Goal: Information Seeking & Learning: Learn about a topic

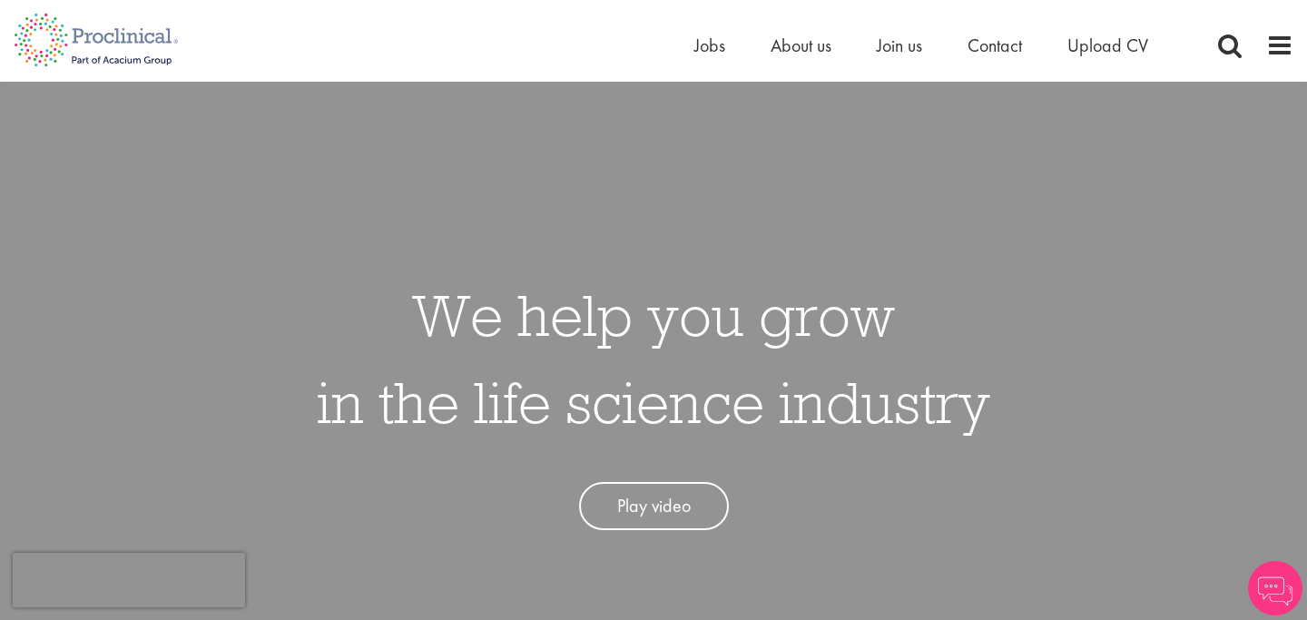
scroll to position [6, 0]
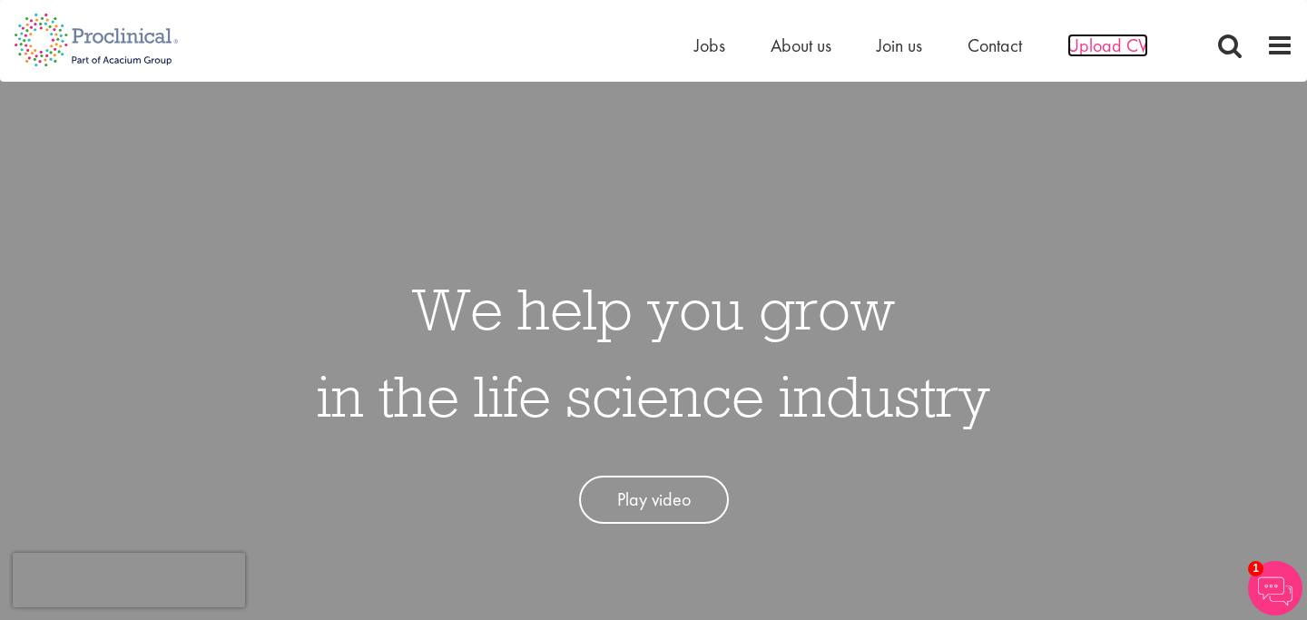
click at [1093, 47] on span "Upload CV" at bounding box center [1108, 46] width 81 height 24
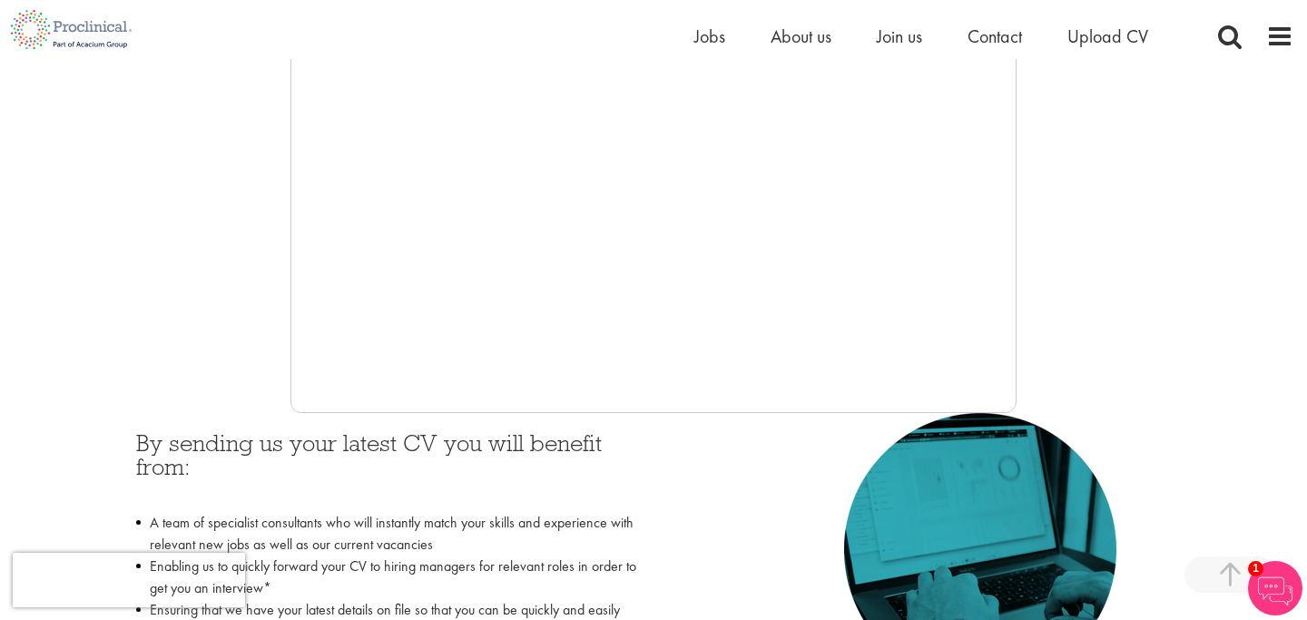
scroll to position [488, 0]
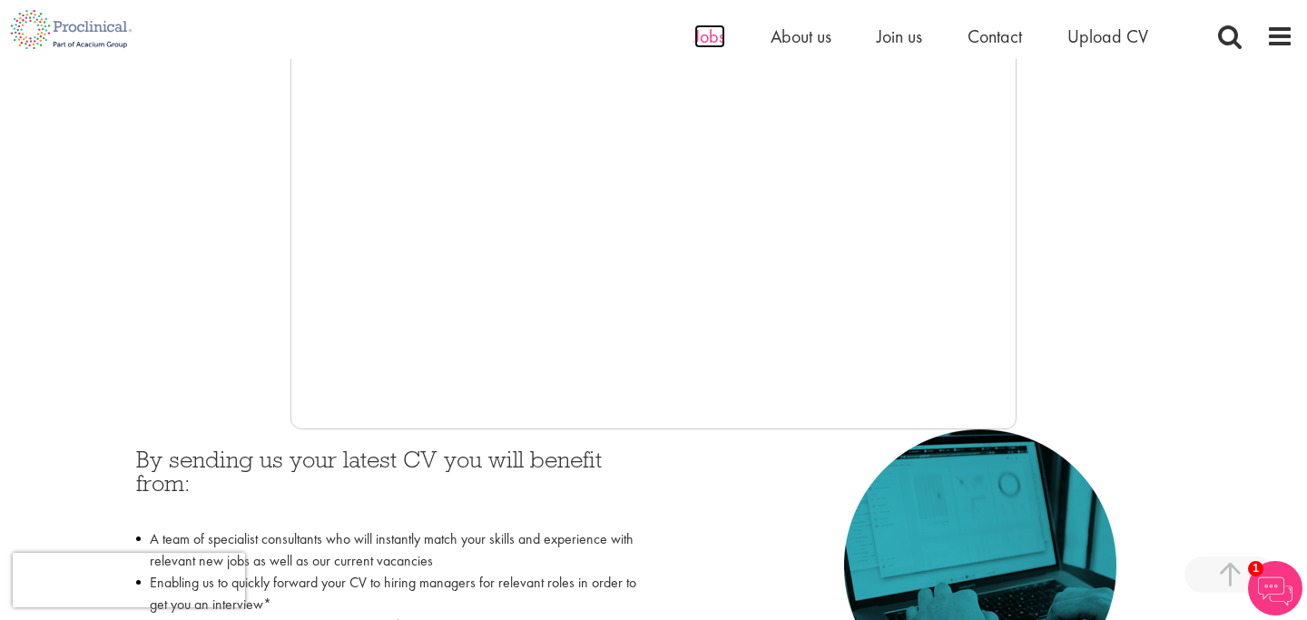
click at [715, 34] on span "Jobs" at bounding box center [710, 37] width 31 height 24
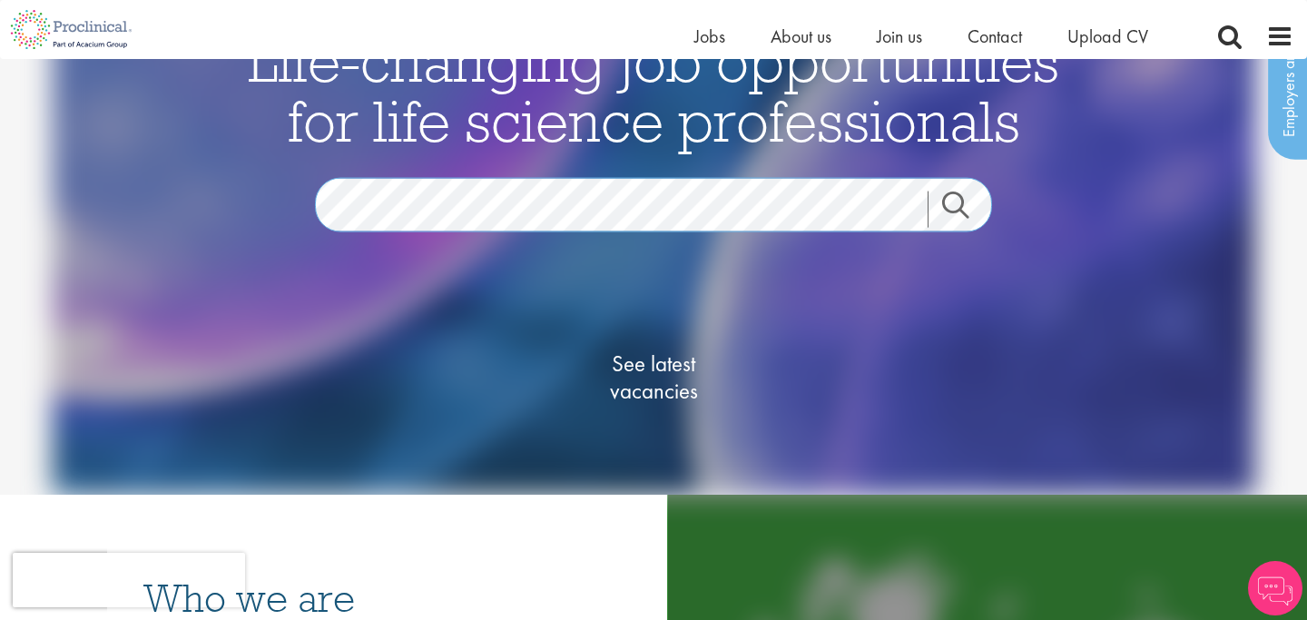
scroll to position [113, 0]
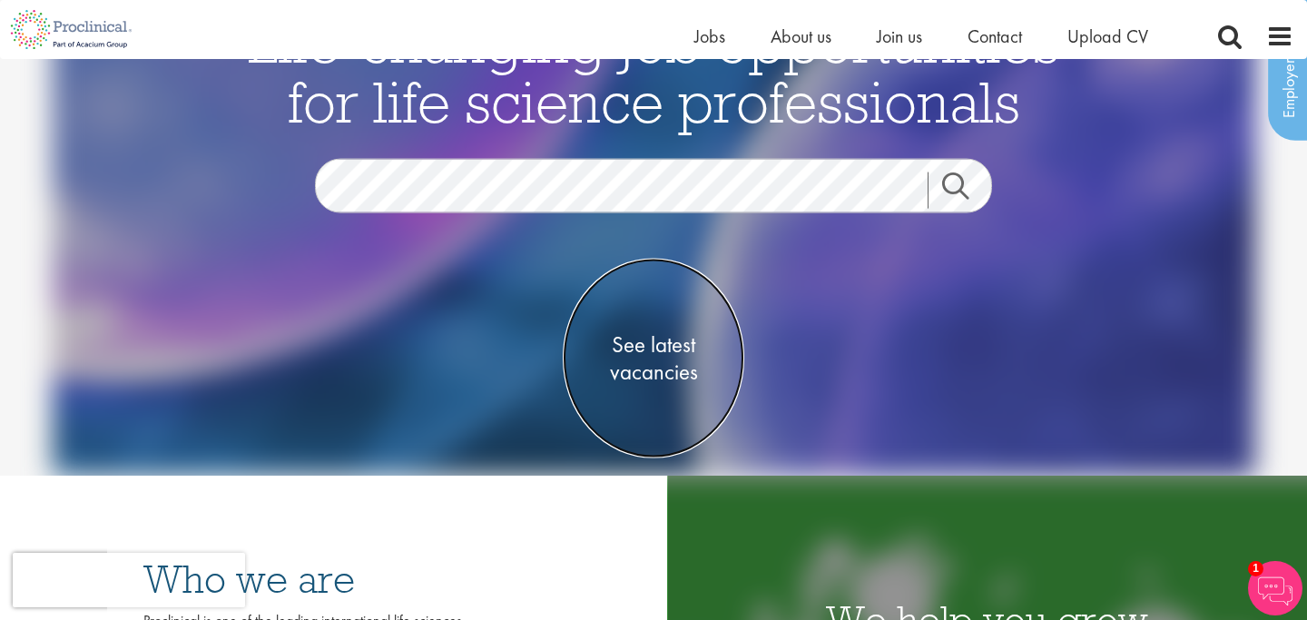
click at [660, 366] on span "See latest vacancies" at bounding box center [654, 357] width 182 height 54
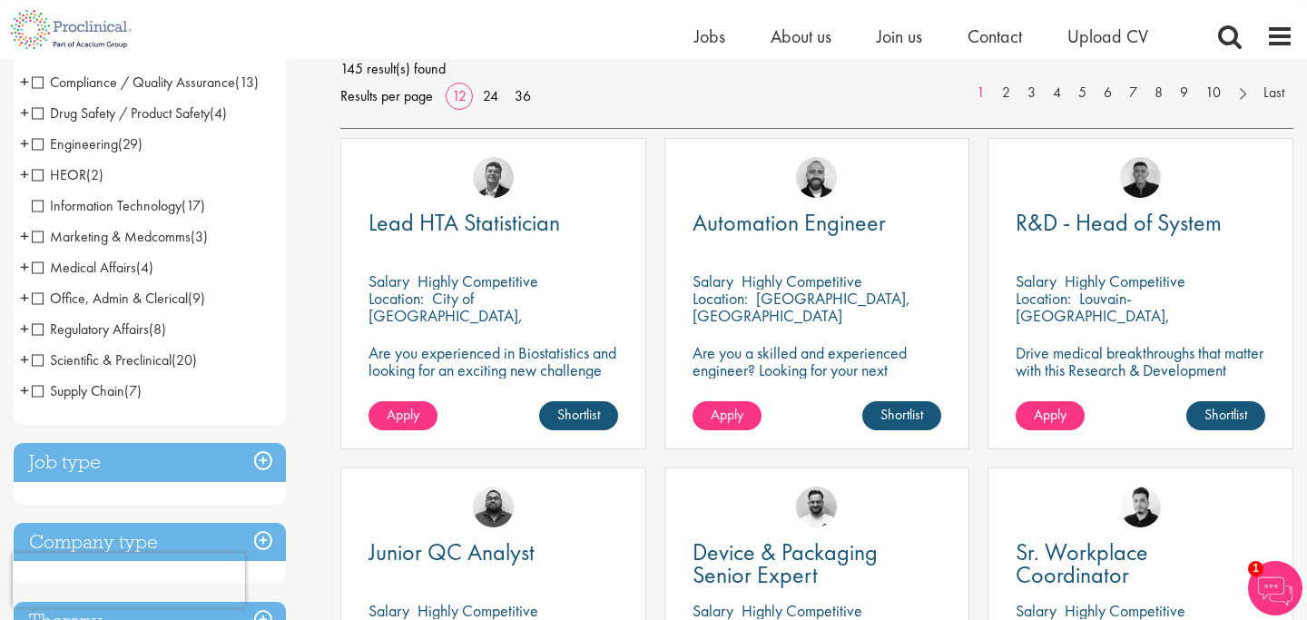
scroll to position [266, 0]
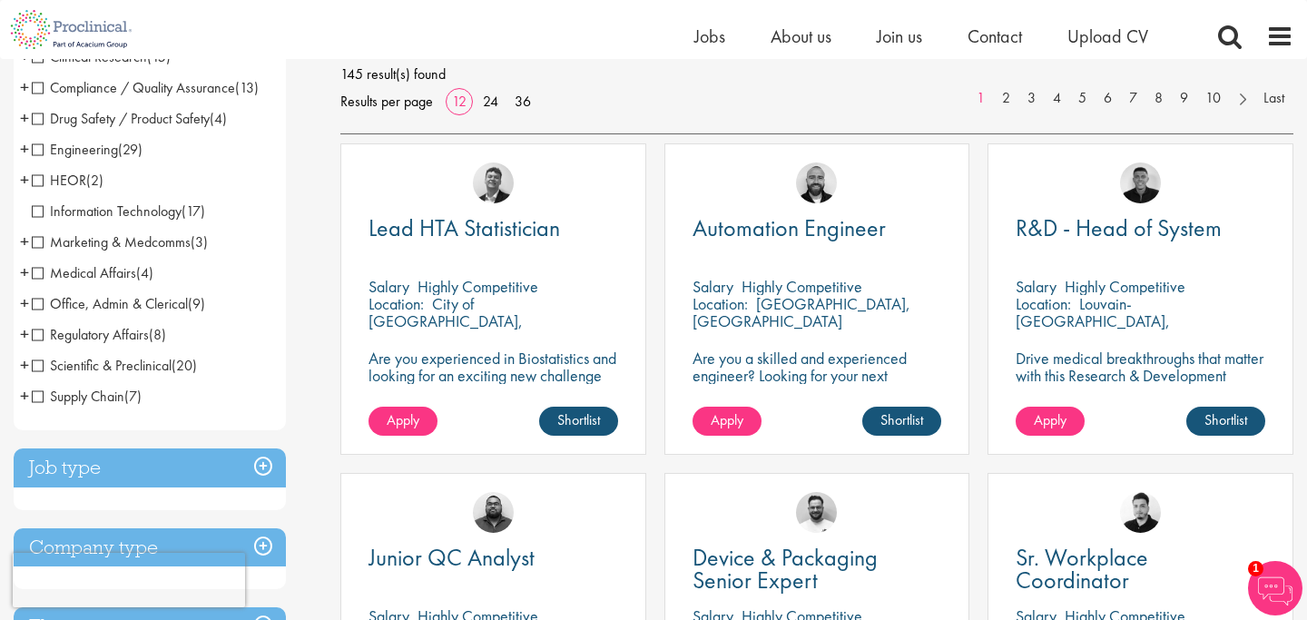
click at [37, 273] on span "Medical Affairs" at bounding box center [84, 272] width 104 height 19
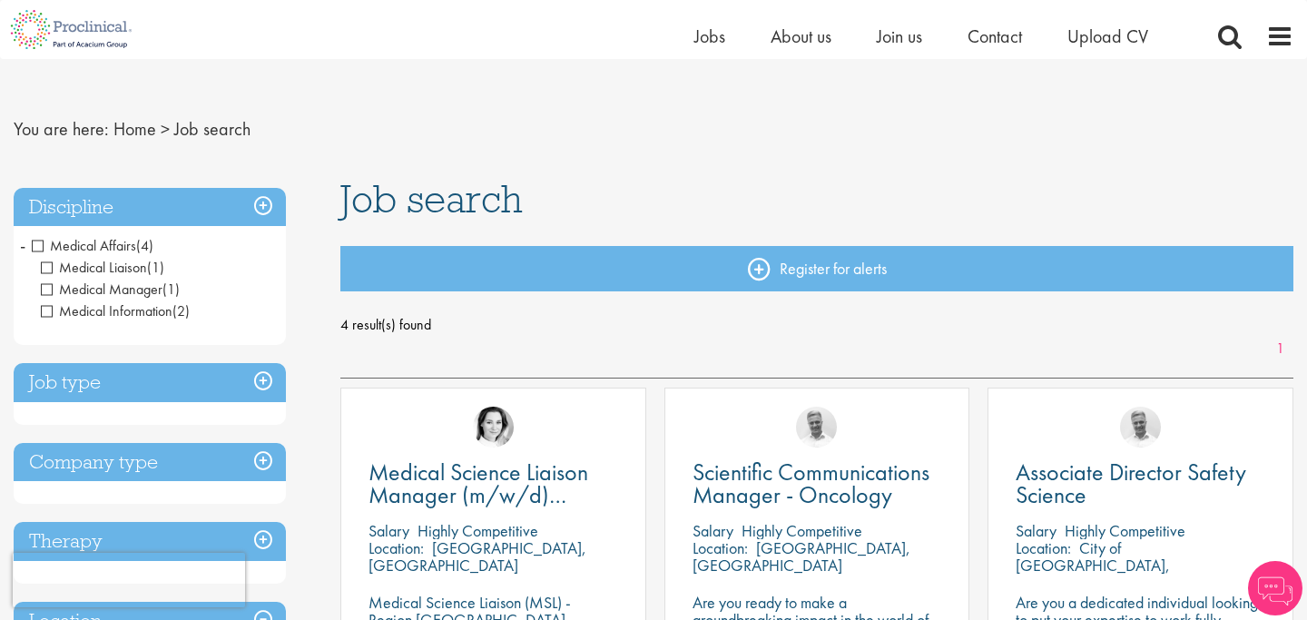
scroll to position [17, 0]
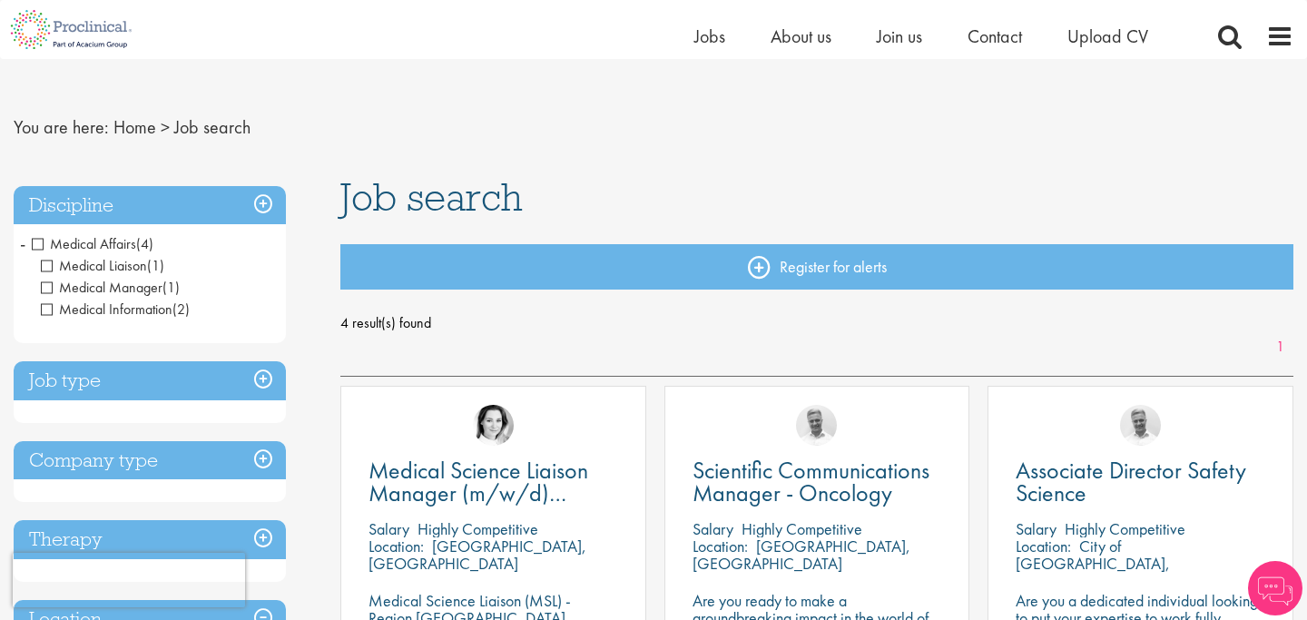
click at [42, 241] on span "Medical Affairs" at bounding box center [84, 243] width 104 height 19
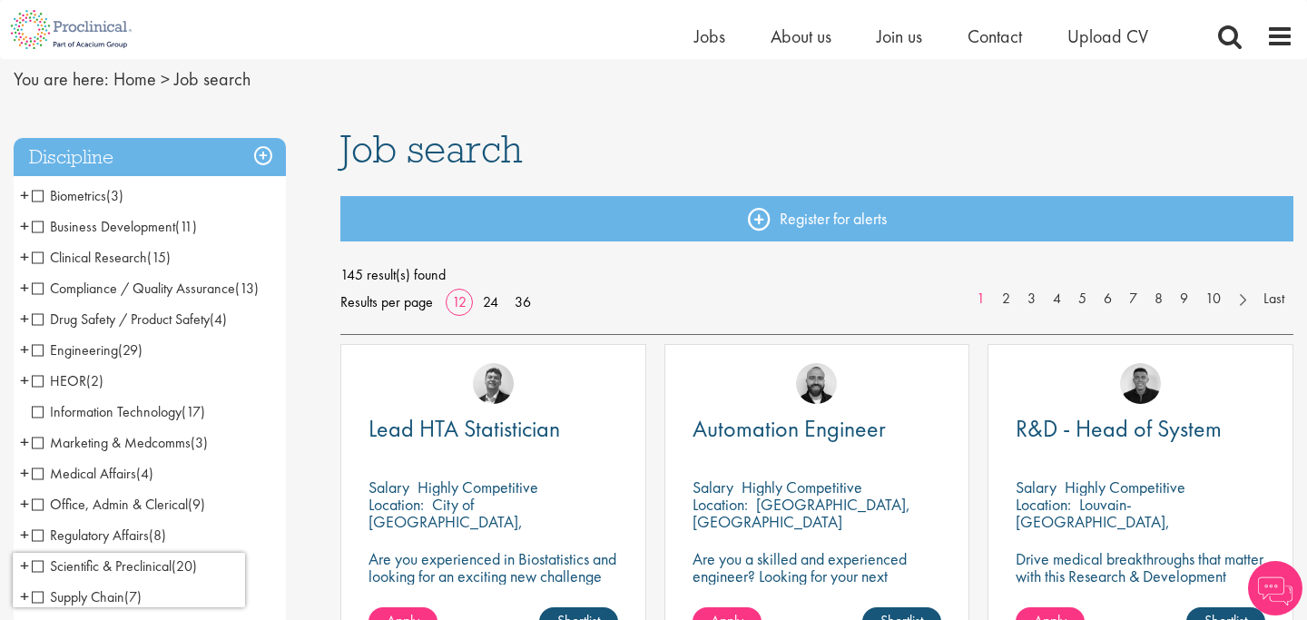
scroll to position [69, 0]
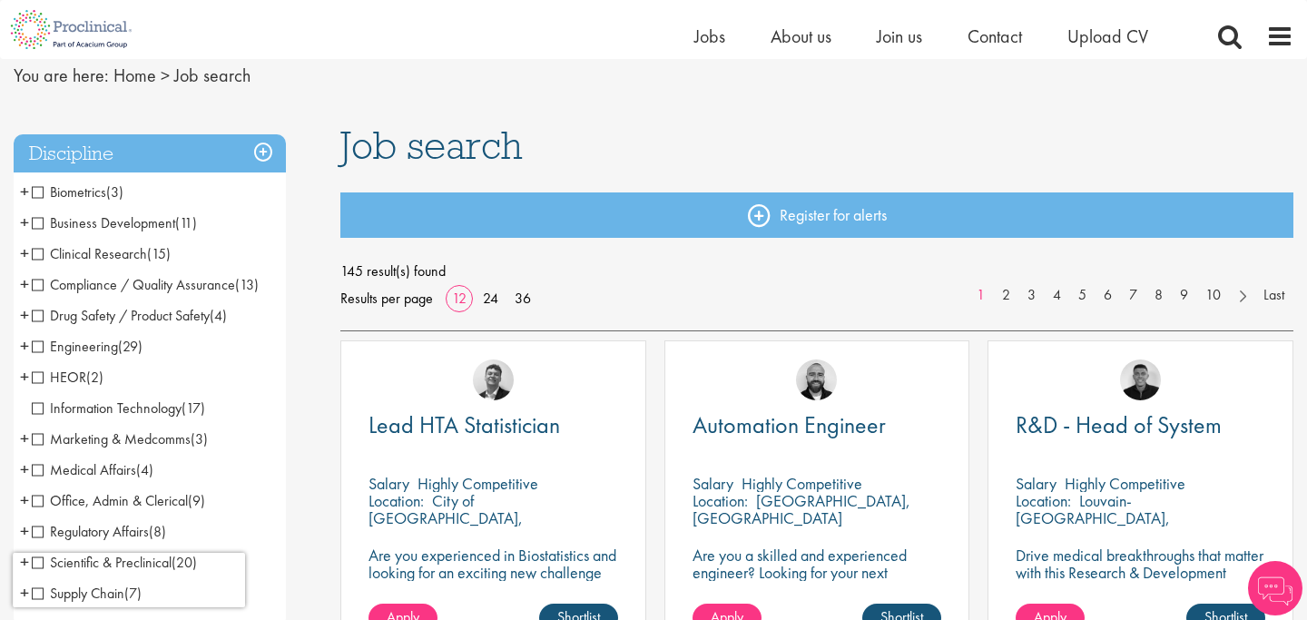
click at [41, 313] on span "Drug Safety / Product Safety" at bounding box center [121, 315] width 178 height 19
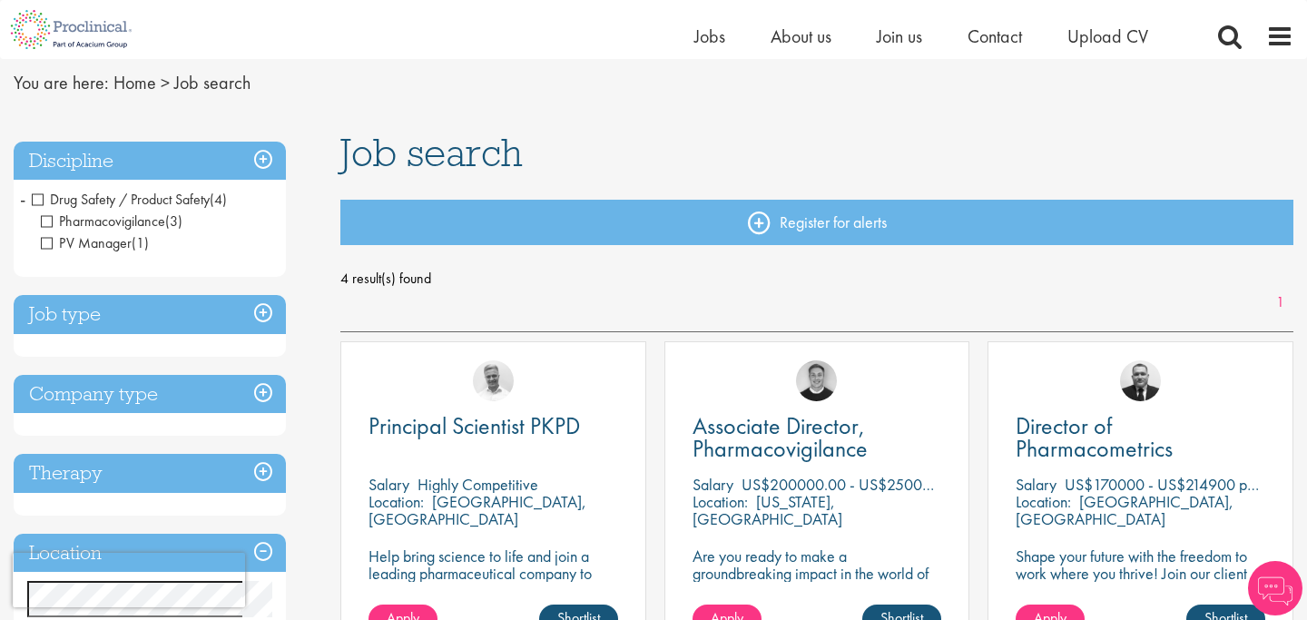
scroll to position [70, 0]
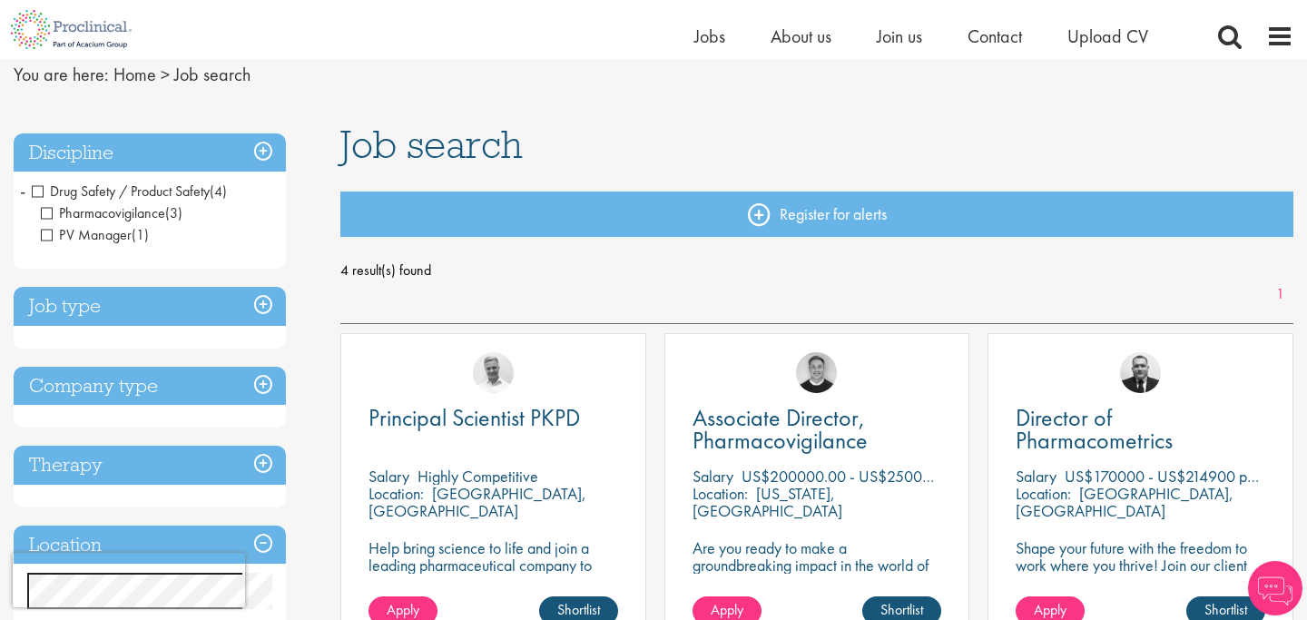
click at [53, 230] on span "PV Manager" at bounding box center [86, 234] width 91 height 19
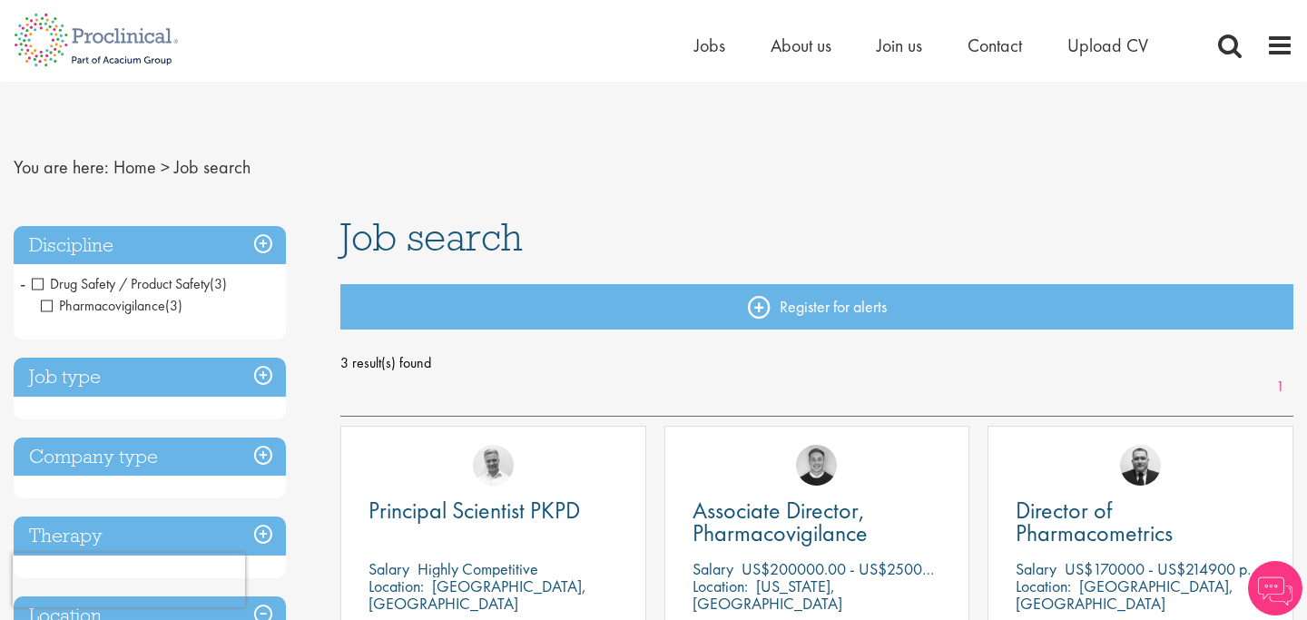
click at [243, 379] on h3 "Job type" at bounding box center [150, 377] width 272 height 39
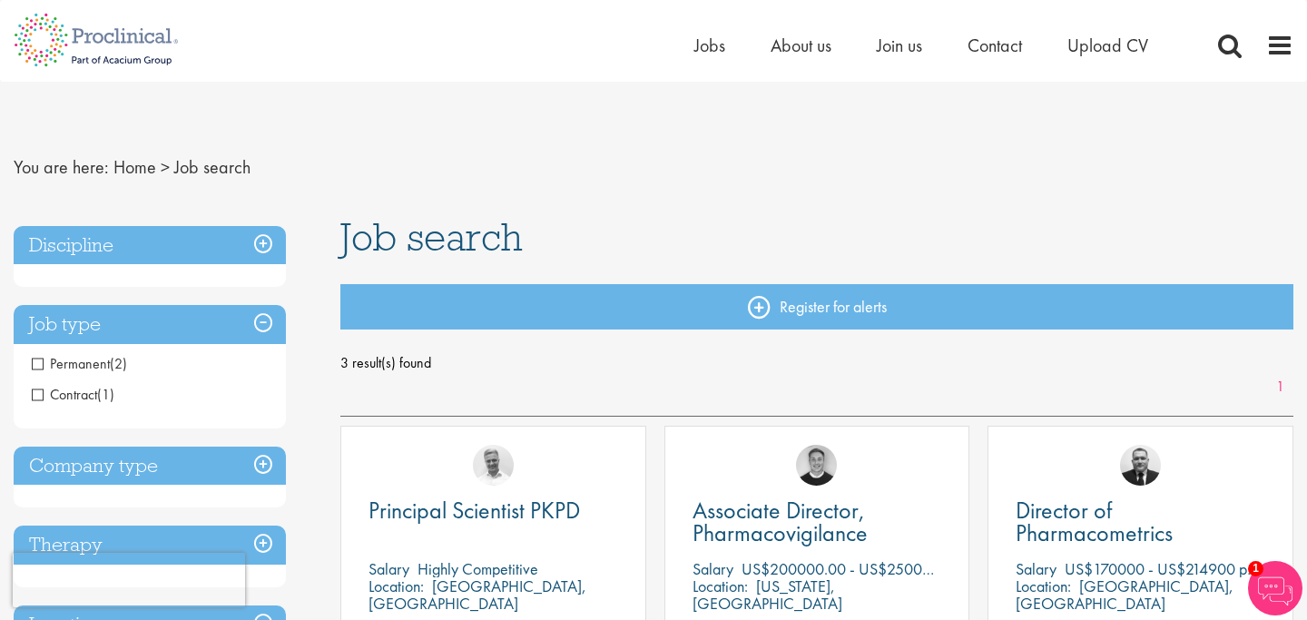
click at [38, 392] on span "Contract" at bounding box center [64, 394] width 65 height 19
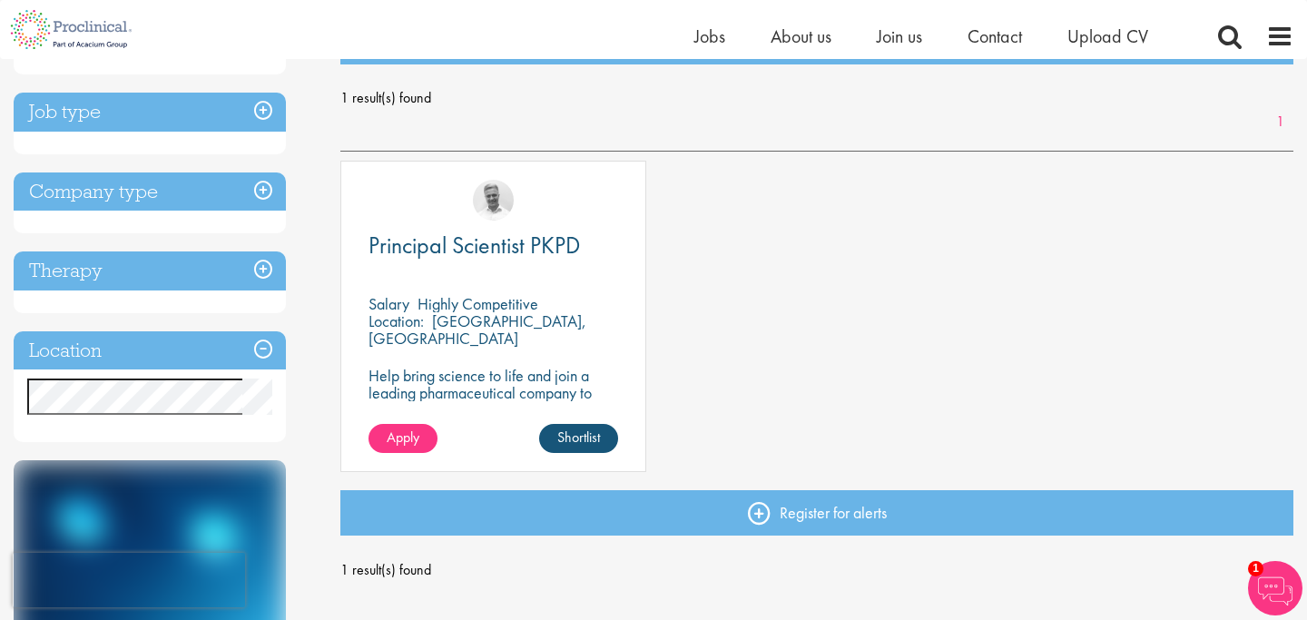
scroll to position [246, 0]
